Goal: Task Accomplishment & Management: Use online tool/utility

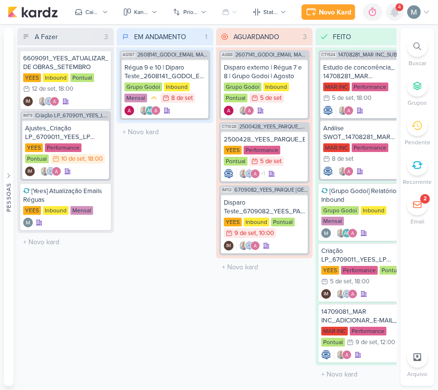
click at [394, 14] on icon at bounding box center [395, 12] width 8 height 9
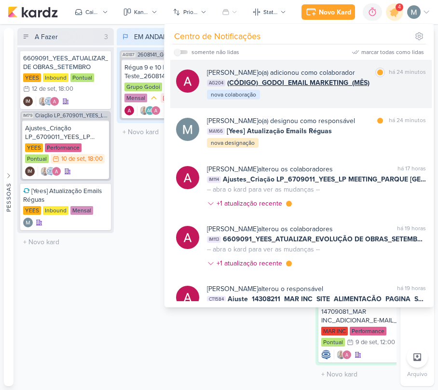
click at [331, 83] on span "(CÓDIGO)_GODOI_EMAIL MARKETING_(MÊS)" at bounding box center [298, 83] width 142 height 10
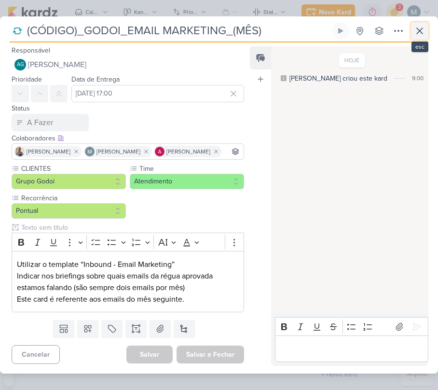
click at [425, 29] on icon at bounding box center [420, 31] width 12 height 12
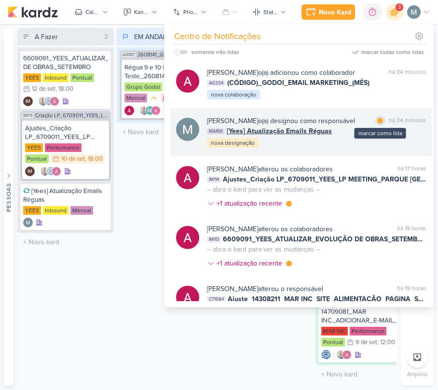
click at [381, 118] on div "marcar como lida" at bounding box center [381, 121] width 10 height 10
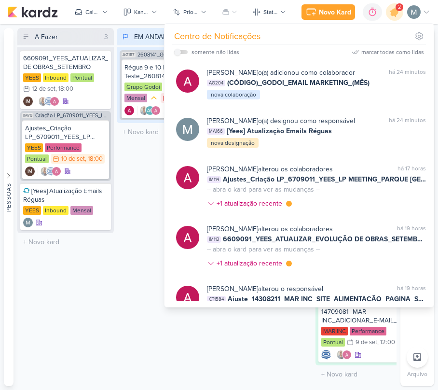
click at [81, 318] on div "A Fazer 3 Mover Para Esquerda Mover Para Direita Deletar 6609091_YEES_ATUALIZAR…" at bounding box center [65, 207] width 97 height 358
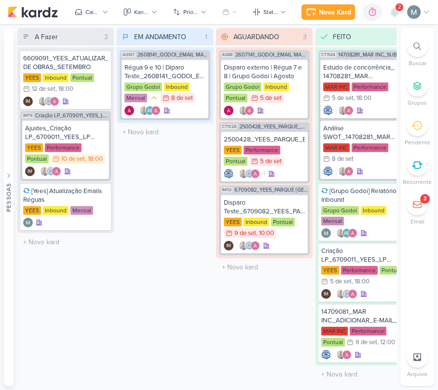
click at [400, 9] on span "2" at bounding box center [399, 7] width 3 height 8
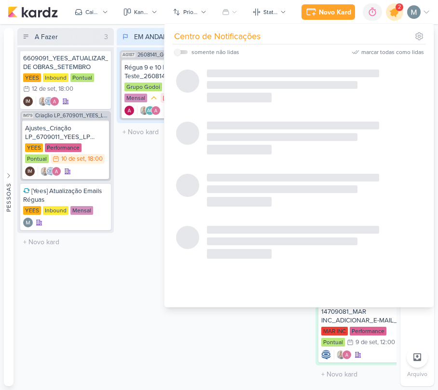
click at [391, 13] on icon at bounding box center [395, 12] width 12 height 12
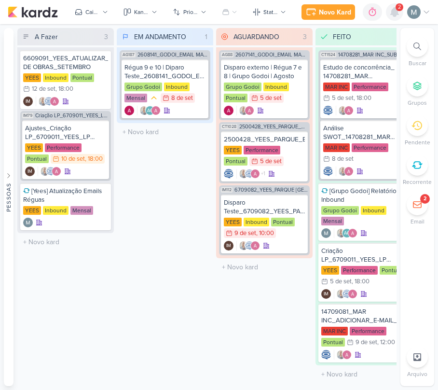
click at [391, 13] on icon at bounding box center [395, 12] width 12 height 12
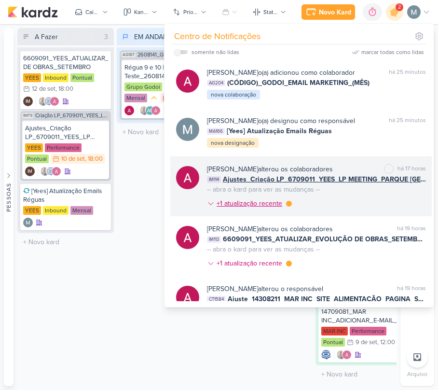
click at [288, 205] on div at bounding box center [289, 204] width 6 height 6
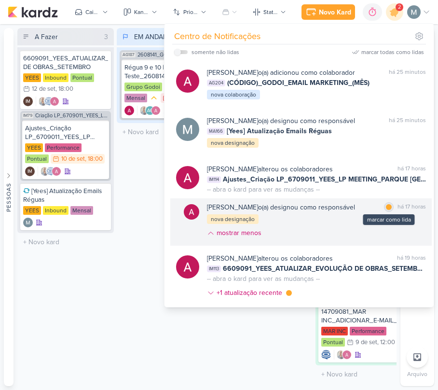
click at [384, 204] on div "marcar como lida" at bounding box center [389, 207] width 10 height 10
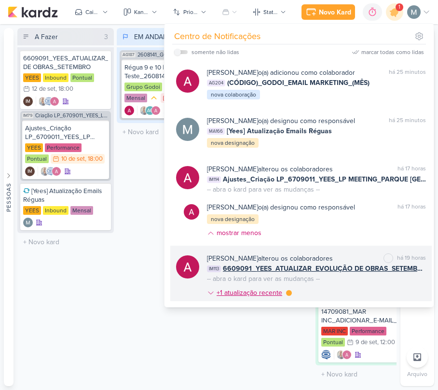
click at [288, 296] on div "+1 atualização recente" at bounding box center [249, 293] width 85 height 10
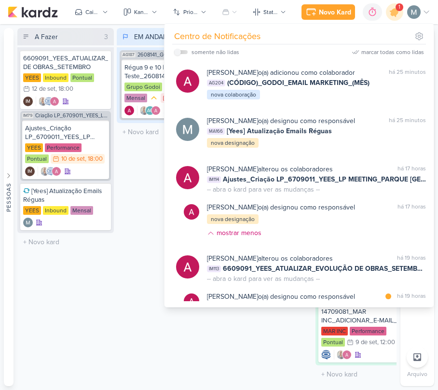
scroll to position [64, 0]
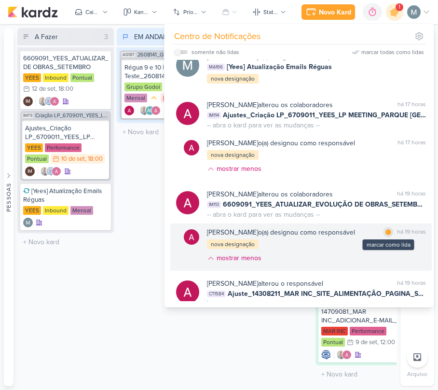
click at [384, 230] on div "marcar como lida" at bounding box center [389, 232] width 10 height 10
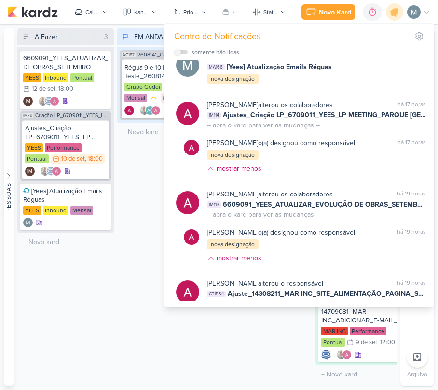
click at [86, 287] on div "A Fazer 3 Mover Para Esquerda Mover Para Direita Deletar 6609091_YEES_ATUALIZAR…" at bounding box center [65, 207] width 97 height 358
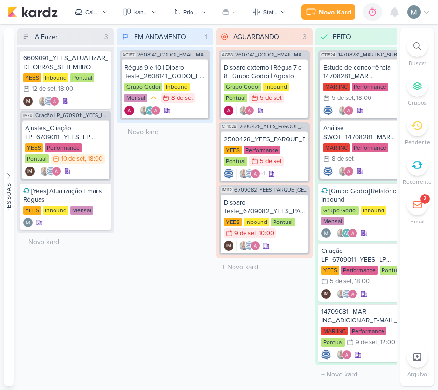
click at [86, 287] on div "A Fazer 3 Mover Para Esquerda Mover Para Direita Deletar 6609091_YEES_ATUALIZAR…" at bounding box center [65, 207] width 97 height 358
click at [196, 70] on icon at bounding box center [199, 69] width 8 height 8
click at [198, 66] on icon at bounding box center [199, 69] width 8 height 8
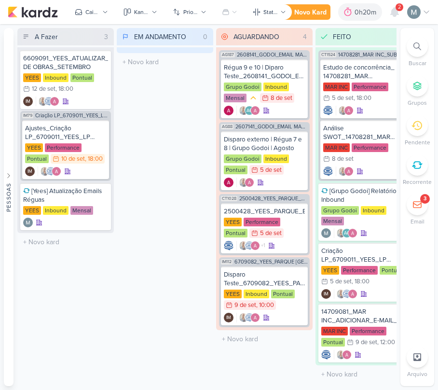
click at [396, 6] on div "2" at bounding box center [400, 7] width 8 height 8
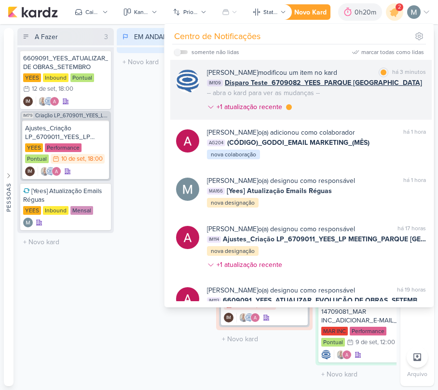
click at [337, 76] on div "[PERSON_NAME] modificou um item no kard" at bounding box center [272, 73] width 130 height 10
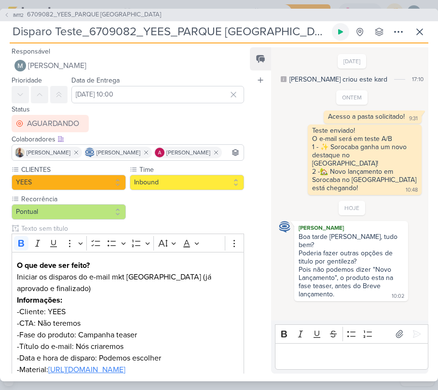
click at [346, 33] on button at bounding box center [340, 31] width 17 height 17
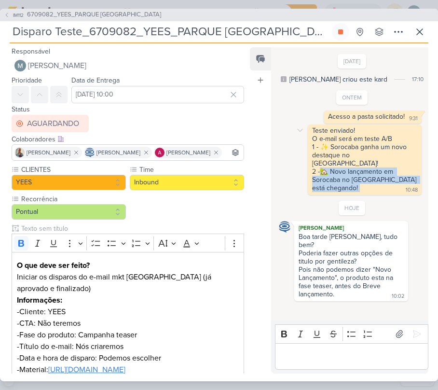
drag, startPoint x: 320, startPoint y: 165, endPoint x: 377, endPoint y: 181, distance: 59.0
click at [377, 181] on div "Teste enviado! O e-mail será em teste A/B 1 - ✨ Sorocaba ganha um novo destaque…" at bounding box center [365, 159] width 110 height 67
copy div "🏡 Novo lançamento em Sorocaba no [GEOGRAPHIC_DATA] está chegando!"
click at [364, 373] on div "Rich Text Editor Bold Italic Underline Strikethrough Bulleted List Numbered Lis…" at bounding box center [349, 347] width 157 height 53
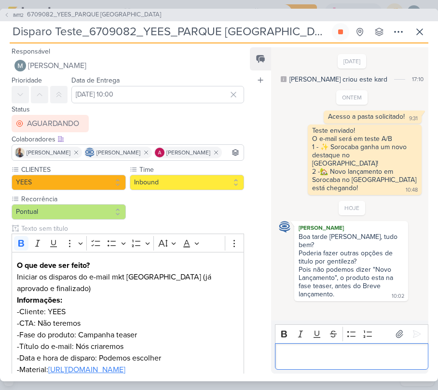
click at [346, 356] on p "Editor editing area: main" at bounding box center [351, 357] width 143 height 12
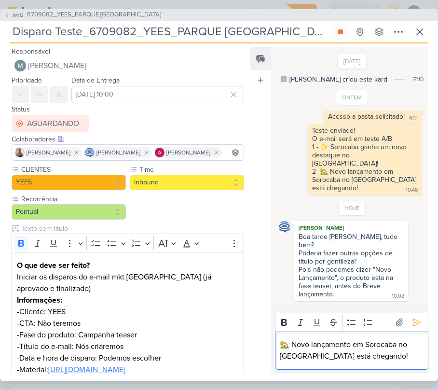
click at [306, 342] on p "🏡 Novo lançamento em Sorocaba no [GEOGRAPHIC_DATA] está chegando!" at bounding box center [351, 350] width 143 height 23
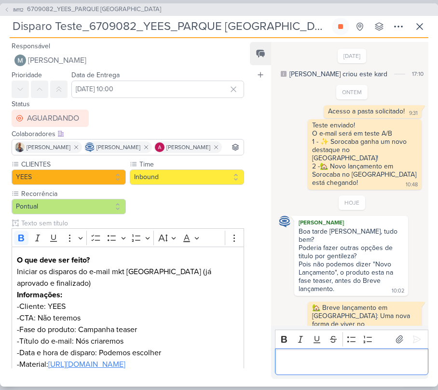
scroll to position [6, 0]
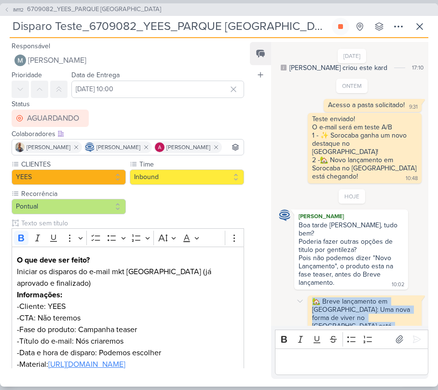
drag, startPoint x: 311, startPoint y: 292, endPoint x: 364, endPoint y: 315, distance: 57.5
click at [364, 315] on div "🏡 Breve lançamento em [GEOGRAPHIC_DATA]: Uma nova forma de viver no [GEOGRAPHIC…" at bounding box center [365, 318] width 110 height 42
copy div "🏡 Breve lançamento em [GEOGRAPHIC_DATA]: Uma nova forma de viver no [GEOGRAPHIC…"
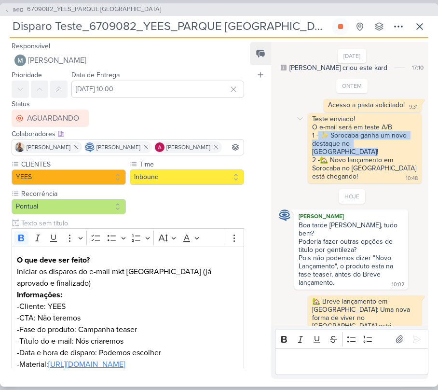
drag, startPoint x: 319, startPoint y: 132, endPoint x: 416, endPoint y: 141, distance: 97.5
click at [416, 141] on div "Teste enviado! O e-mail será em teste A/B 1 - ✨ Sorocaba ganha um novo destaque…" at bounding box center [365, 148] width 110 height 67
copy div "✨ Sorocaba ganha um novo destaque no [GEOGRAPHIC_DATA]!"
click at [358, 365] on p "Editor editing area: main" at bounding box center [351, 362] width 143 height 12
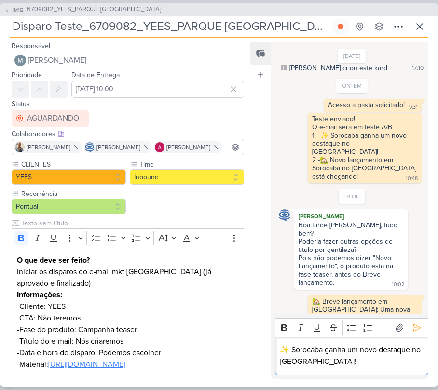
scroll to position [18, 0]
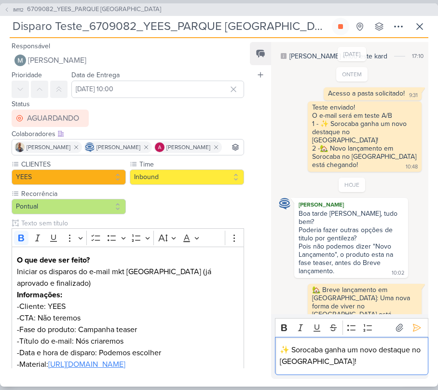
click at [335, 348] on p "✨ Sorocaba ganha um novo destaque no [GEOGRAPHIC_DATA]!" at bounding box center [351, 355] width 143 height 23
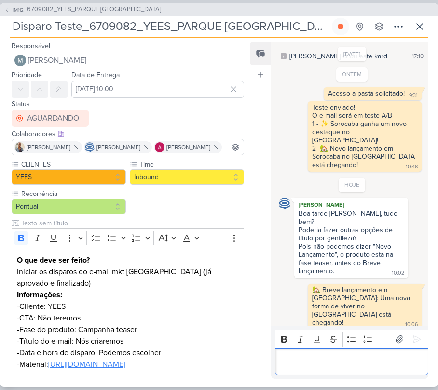
scroll to position [6, 0]
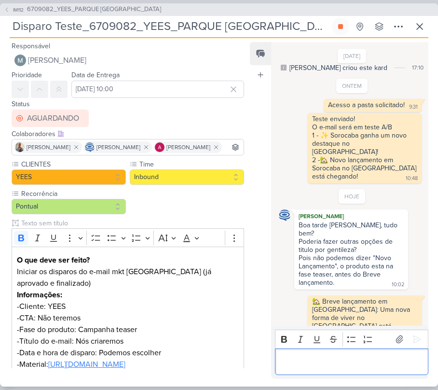
click at [334, 363] on p "Editor editing area: main" at bounding box center [351, 362] width 143 height 12
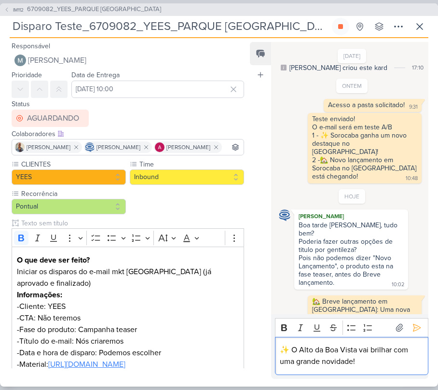
scroll to position [18, 0]
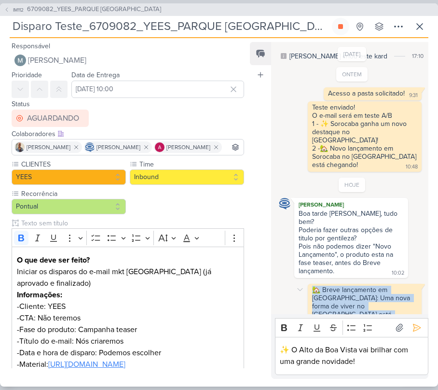
drag, startPoint x: 315, startPoint y: 272, endPoint x: 357, endPoint y: 306, distance: 54.3
click at [357, 306] on div "🏡 Breve lançamento em [GEOGRAPHIC_DATA]: Uma nova forma de viver no [GEOGRAPHIC…" at bounding box center [365, 307] width 110 height 42
copy div "🏡 Breve lançamento em [GEOGRAPHIC_DATA]: Uma nova forma de viver no [GEOGRAPHIC…"
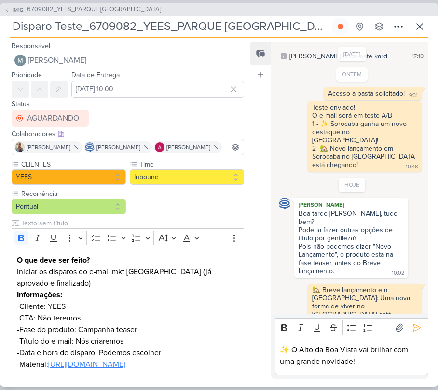
click at [302, 356] on p "✨ O Alto da Boa Vista vai brilhar com uma grande novidade!" at bounding box center [351, 355] width 143 height 23
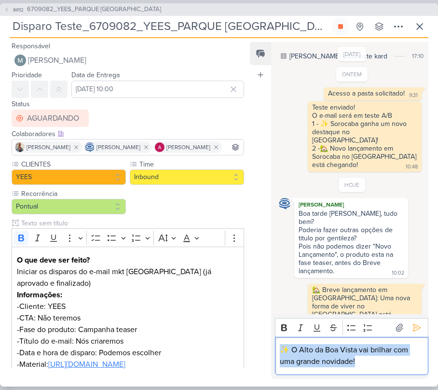
click at [302, 356] on p "✨ O Alto da Boa Vista vai brilhar com uma grande novidade!" at bounding box center [351, 355] width 143 height 23
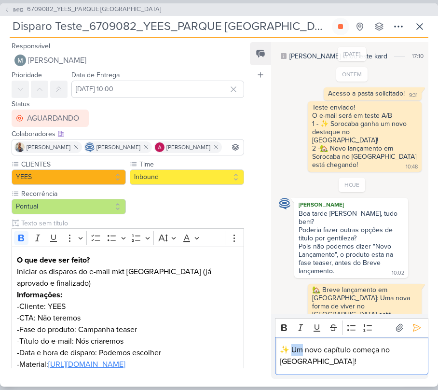
drag, startPoint x: 302, startPoint y: 352, endPoint x: 292, endPoint y: 352, distance: 10.1
click at [292, 352] on p "✨ Um novo capítulo começa no [GEOGRAPHIC_DATA]!" at bounding box center [351, 355] width 143 height 23
click at [320, 364] on p "✨ Você esta pronto para o novo capítulo começa no [GEOGRAPHIC_DATA]!" at bounding box center [351, 355] width 143 height 23
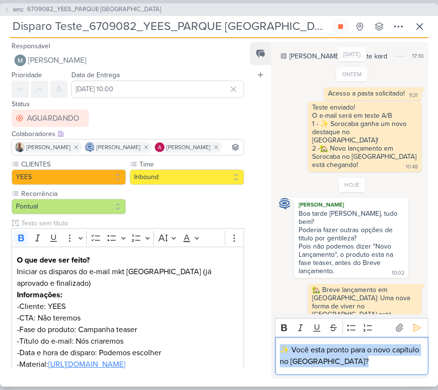
scroll to position [6, 0]
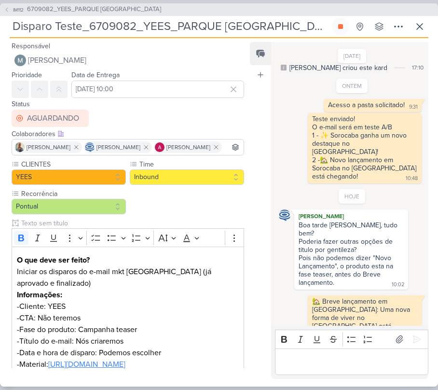
click at [331, 362] on p "Editor editing area: main" at bounding box center [351, 362] width 143 height 12
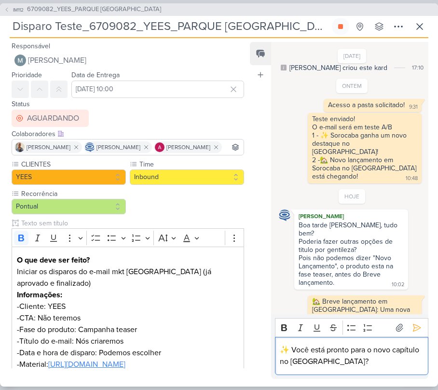
scroll to position [18, 0]
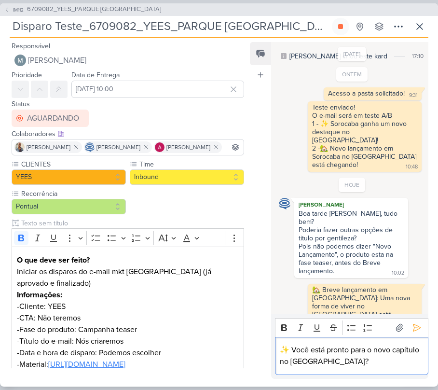
click at [344, 353] on p "✨ Você está pronto para o novo capítulo no [GEOGRAPHIC_DATA]?" at bounding box center [351, 355] width 143 height 23
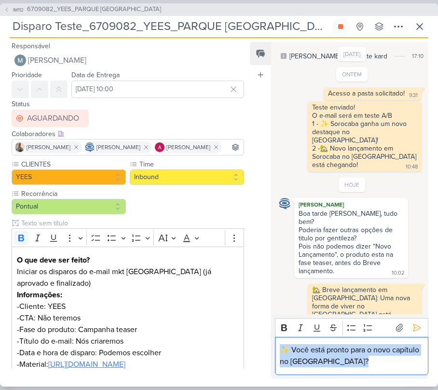
click at [344, 353] on p "✨ Você está pronto para o novo capítulo no [GEOGRAPHIC_DATA]?" at bounding box center [351, 355] width 143 height 23
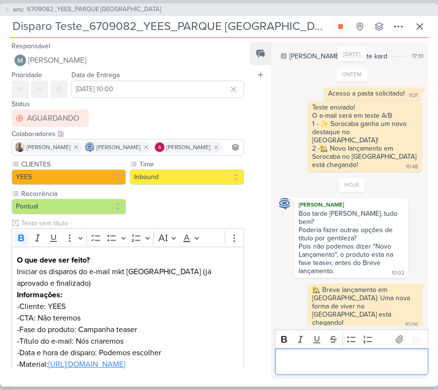
scroll to position [29, 0]
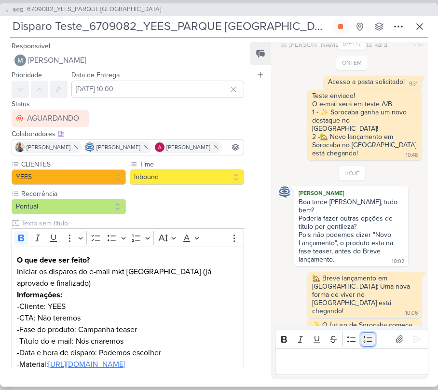
click at [362, 346] on button "Numbered List" at bounding box center [368, 339] width 14 height 14
click at [378, 357] on li "Editor editing area: main" at bounding box center [357, 362] width 134 height 12
click at [361, 359] on li "Editor editing area: main" at bounding box center [357, 362] width 134 height 12
click at [351, 355] on div "Rich Text Editor Bold Italic Underline Strikethrough Bulleted List Numbered List" at bounding box center [352, 352] width 154 height 45
click at [350, 356] on li "Editor editing area: main" at bounding box center [357, 362] width 134 height 12
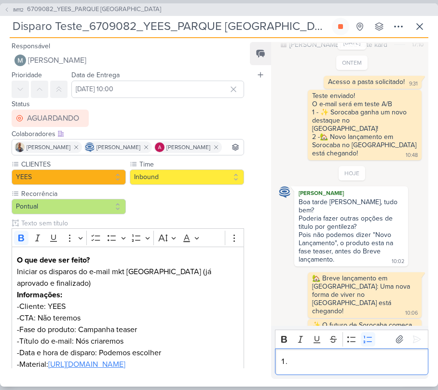
click at [350, 373] on div "Editor editing area: main" at bounding box center [352, 362] width 154 height 27
drag, startPoint x: 308, startPoint y: 362, endPoint x: 248, endPoint y: 371, distance: 61.0
click at [248, 371] on div "Responsável [PERSON_NAME] Nenhum contato encontrado create new contact Novo Con…" at bounding box center [219, 212] width 438 height 349
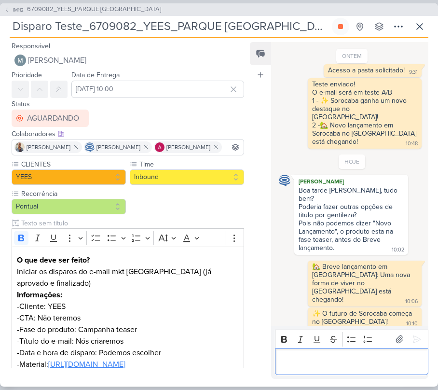
scroll to position [52, 0]
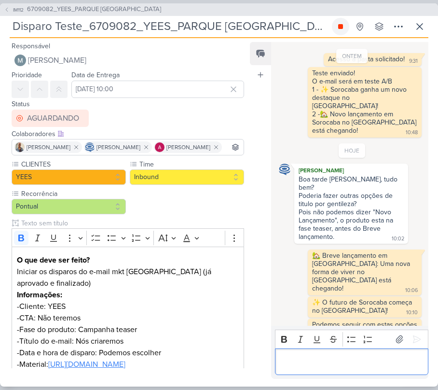
click at [346, 29] on button at bounding box center [340, 26] width 17 height 17
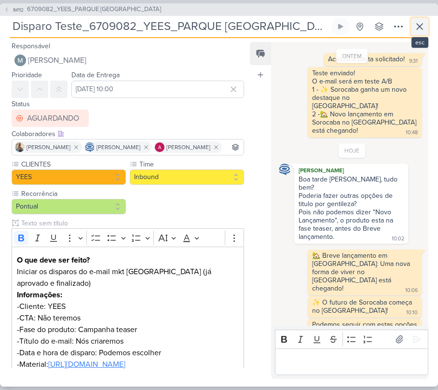
click at [427, 29] on button at bounding box center [419, 26] width 17 height 17
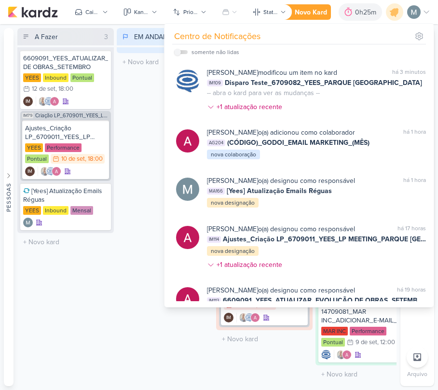
click at [140, 165] on div "EM ANDAMENTO 0 Mover Para Esquerda Mover Para Direita [GEOGRAPHIC_DATA] O títul…" at bounding box center [165, 207] width 97 height 358
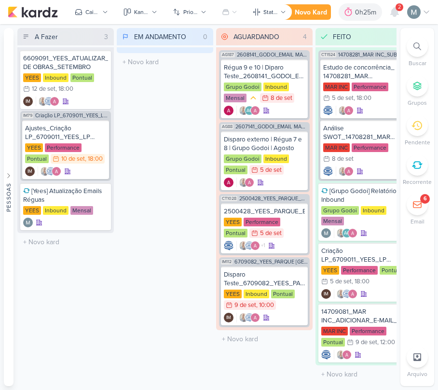
click at [390, 20] on div "2" at bounding box center [394, 11] width 17 height 17
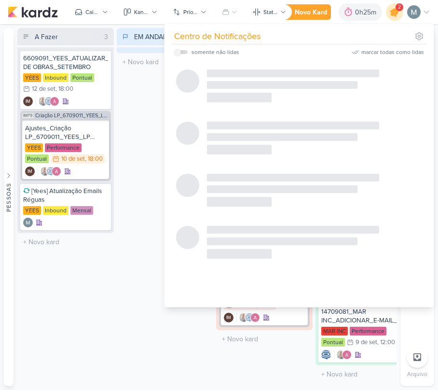
click at [393, 10] on icon at bounding box center [395, 12] width 12 height 12
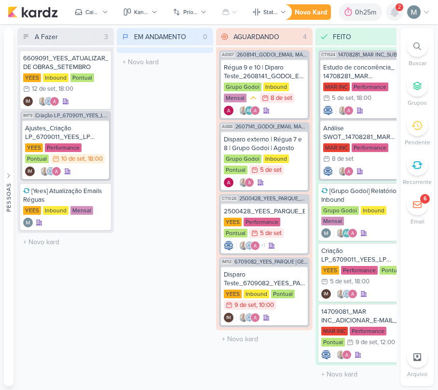
click at [393, 10] on icon at bounding box center [395, 12] width 8 height 9
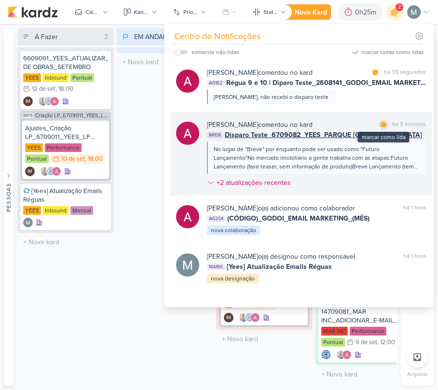
click at [381, 126] on div at bounding box center [384, 125] width 6 height 6
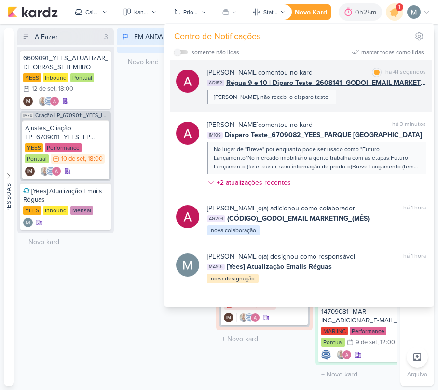
click at [317, 80] on span "Régua 9 e 10 | Diparo Teste_2608141_GODOI_EMAIL MARKETING_SETEMBRO" at bounding box center [326, 83] width 200 height 10
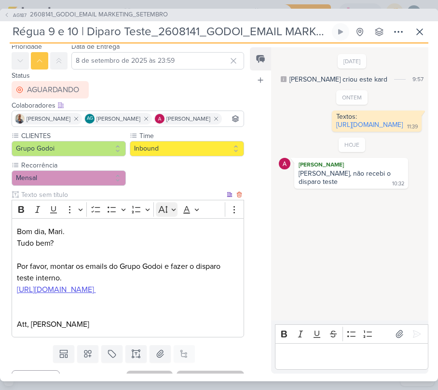
scroll to position [64, 0]
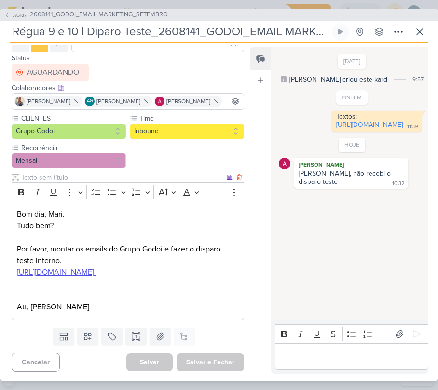
click at [94, 272] on u "[URL][DOMAIN_NAME]" at bounding box center [55, 272] width 77 height 10
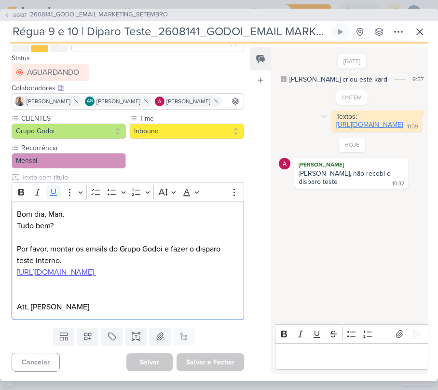
click at [337, 129] on link "[URL][DOMAIN_NAME]" at bounding box center [370, 125] width 67 height 8
